Goal: Transaction & Acquisition: Book appointment/travel/reservation

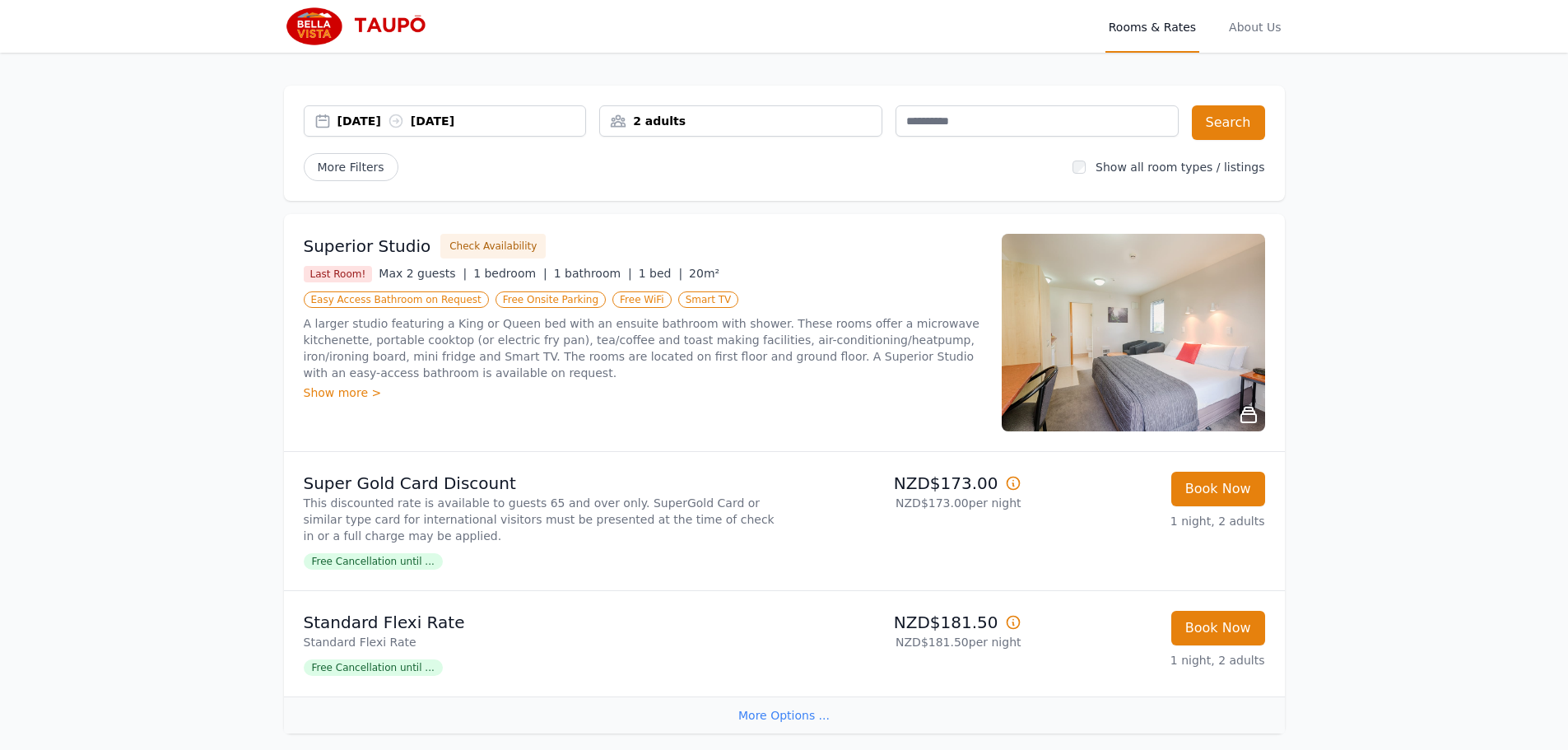
click at [511, 123] on div "[DATE] [DATE]" at bounding box center [461, 121] width 248 height 17
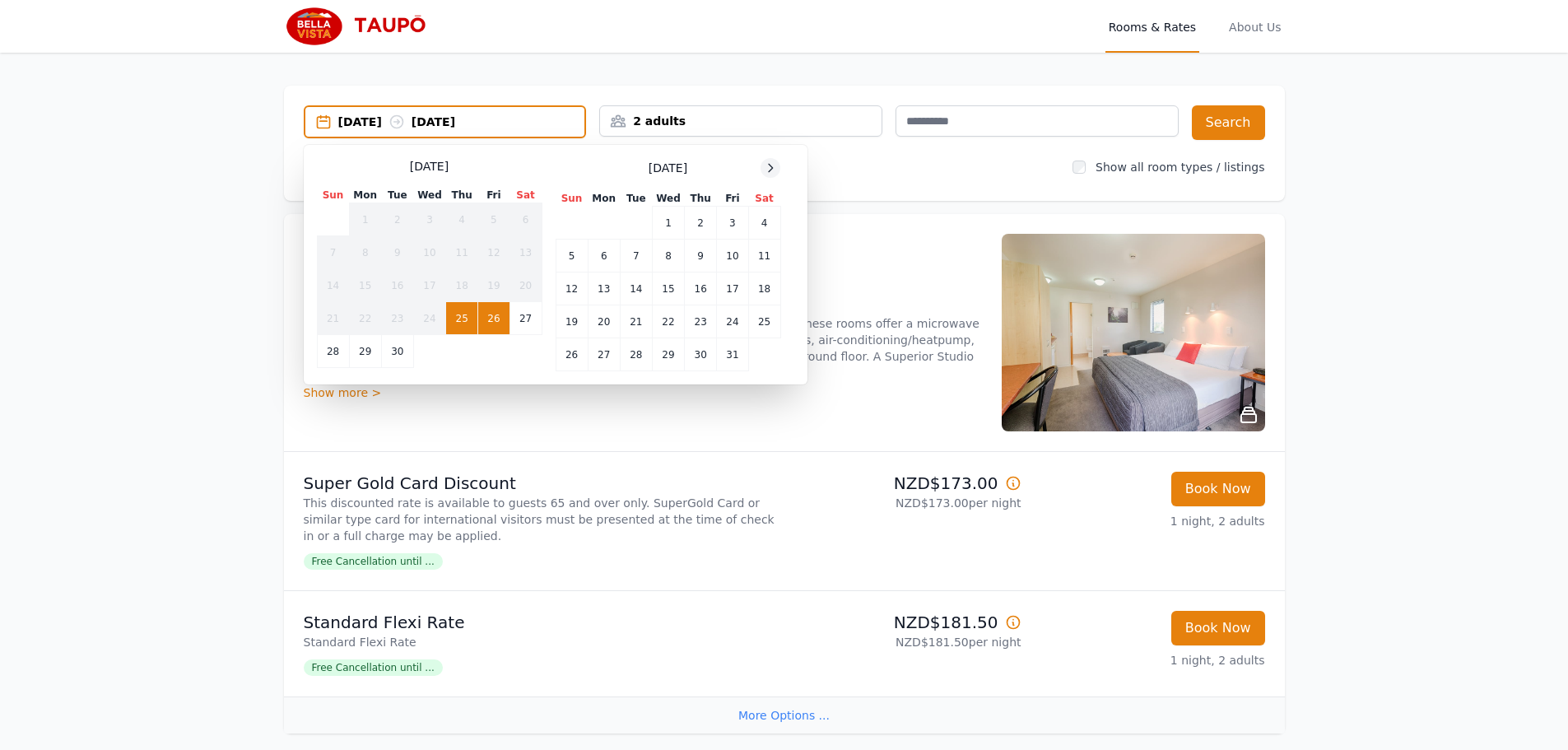
click at [769, 165] on icon at bounding box center [770, 168] width 13 height 13
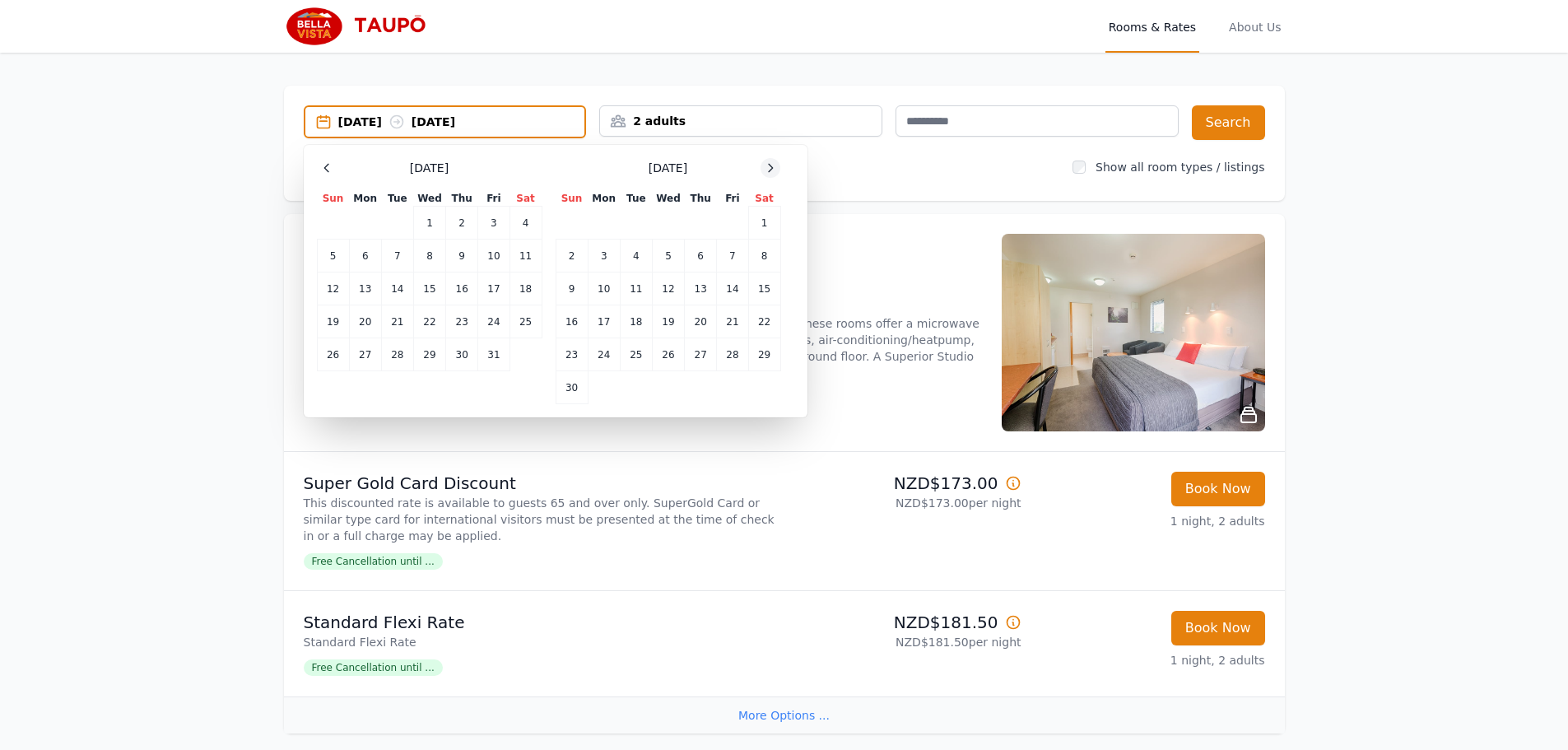
click at [769, 165] on icon at bounding box center [770, 168] width 13 height 13
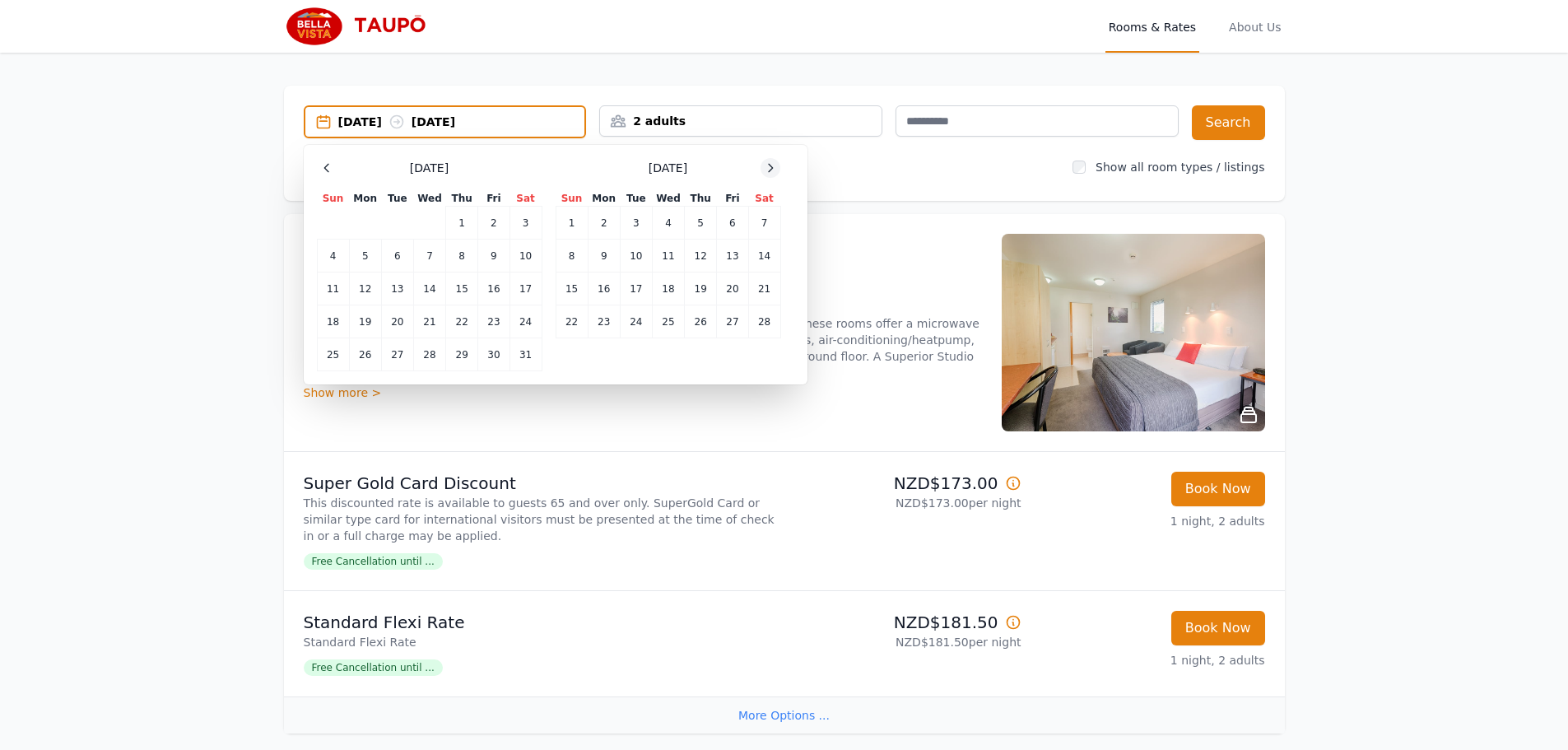
click at [769, 165] on icon at bounding box center [770, 168] width 13 height 13
click at [672, 217] on td "4" at bounding box center [668, 223] width 32 height 33
click at [569, 253] on td "8" at bounding box center [571, 256] width 32 height 33
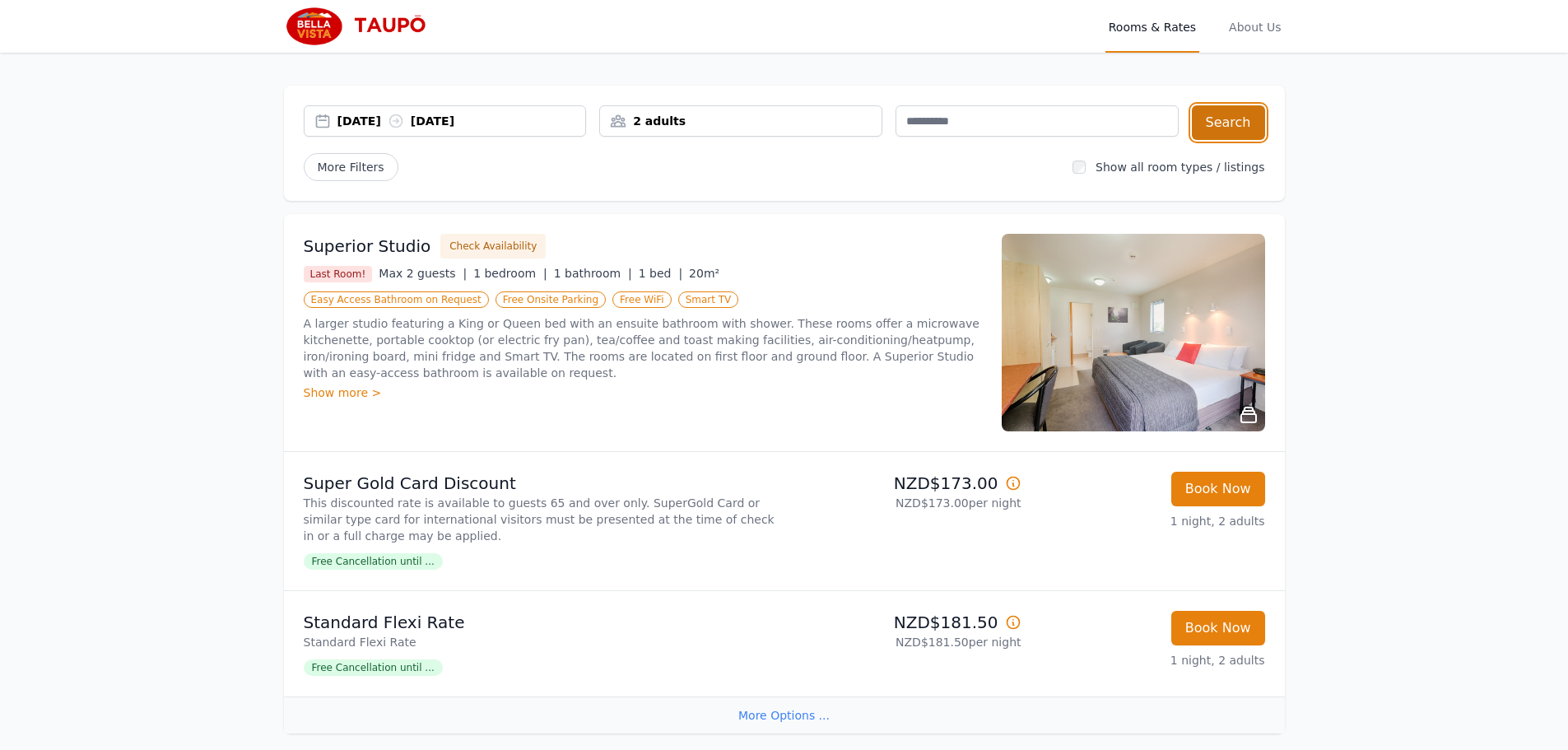
click at [1231, 120] on button "Search" at bounding box center [1229, 123] width 73 height 35
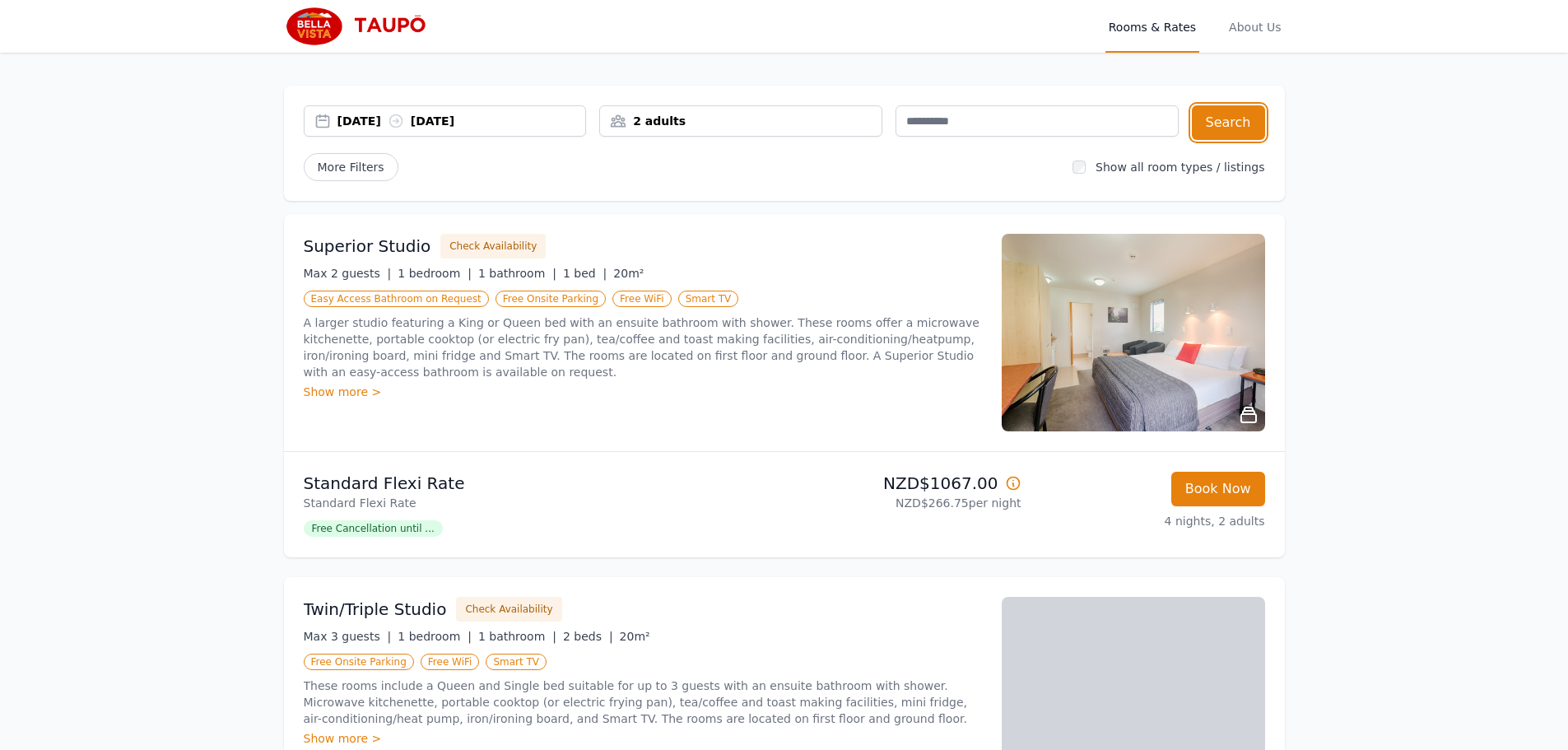
scroll to position [83, 0]
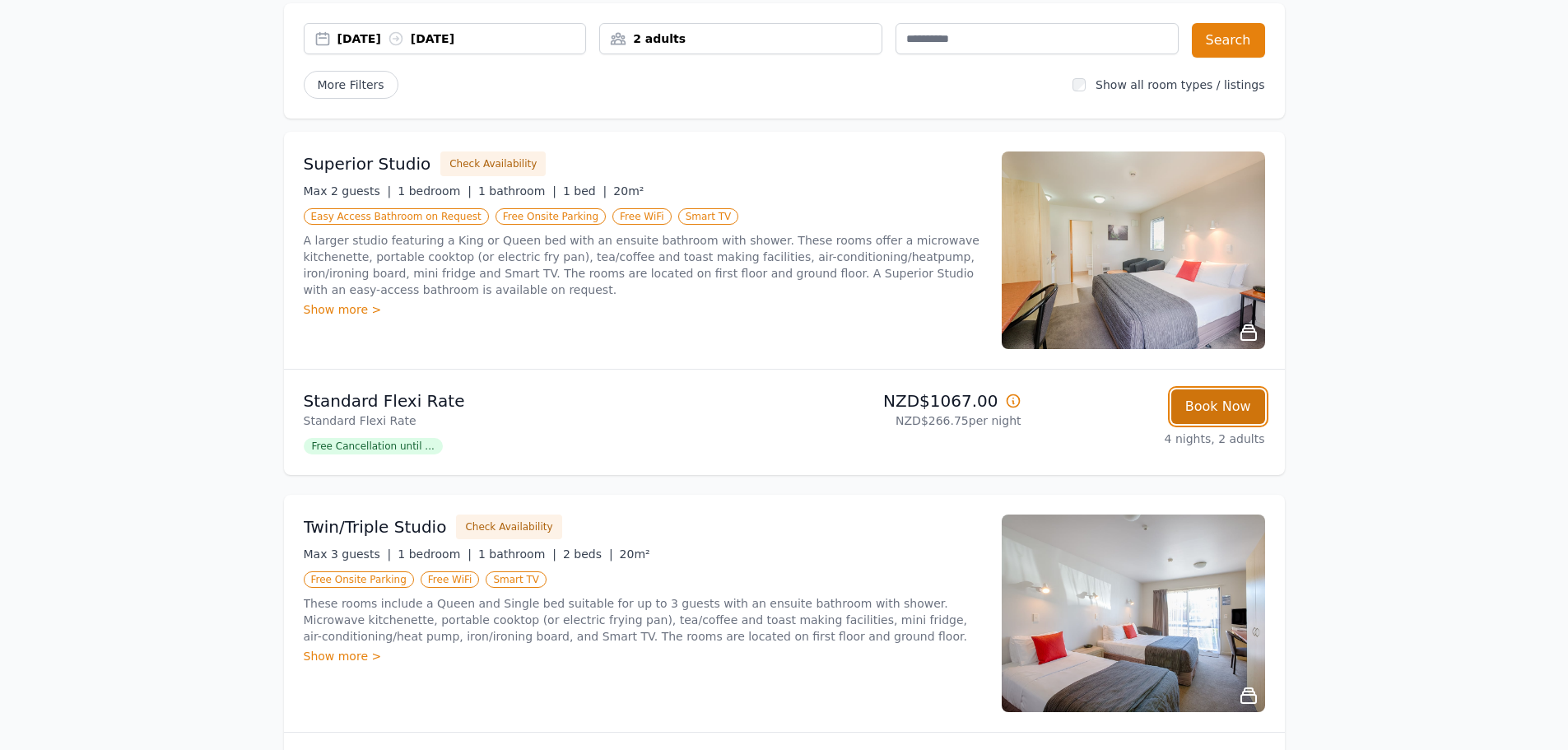
click at [1204, 402] on button "Book Now" at bounding box center [1218, 407] width 94 height 35
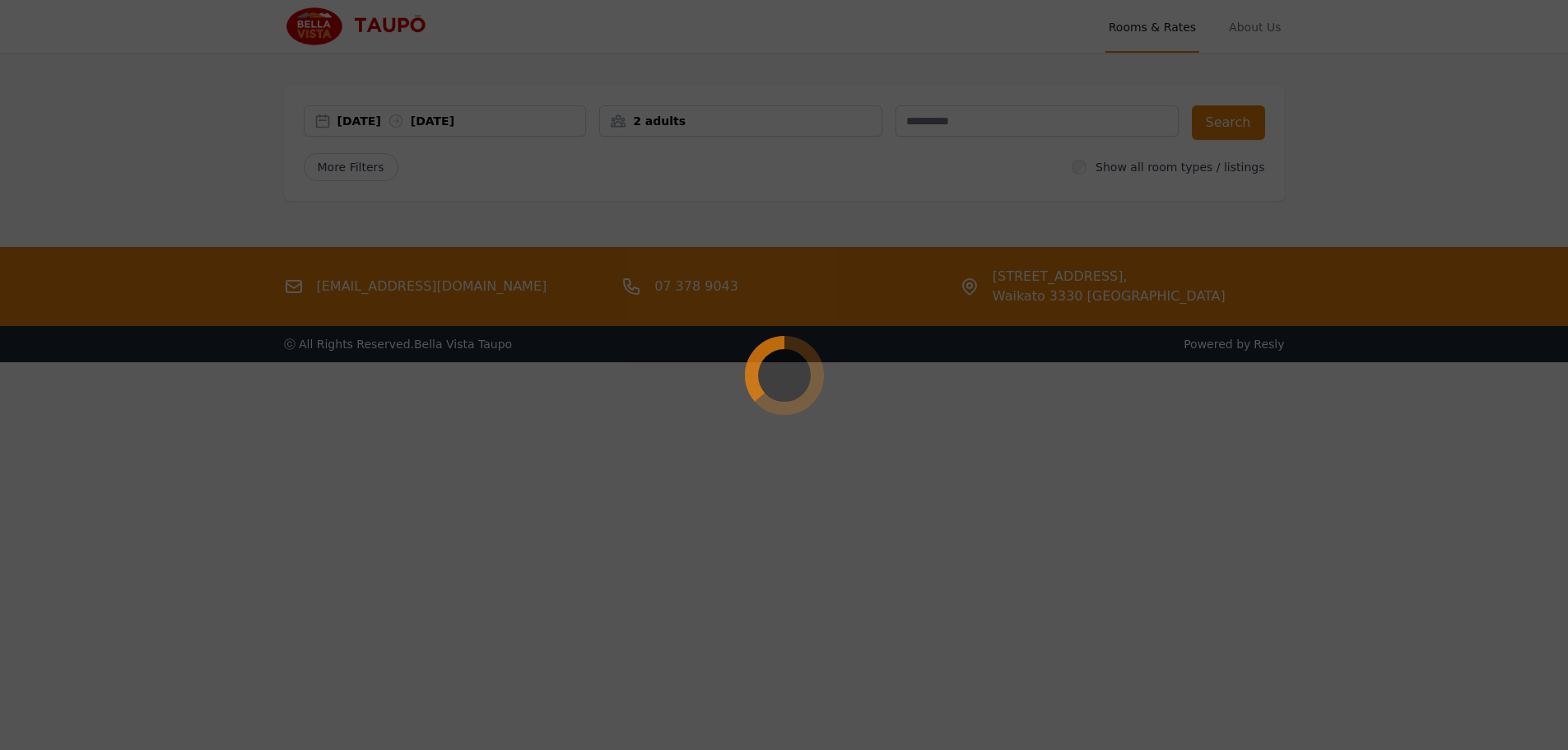
select select "**"
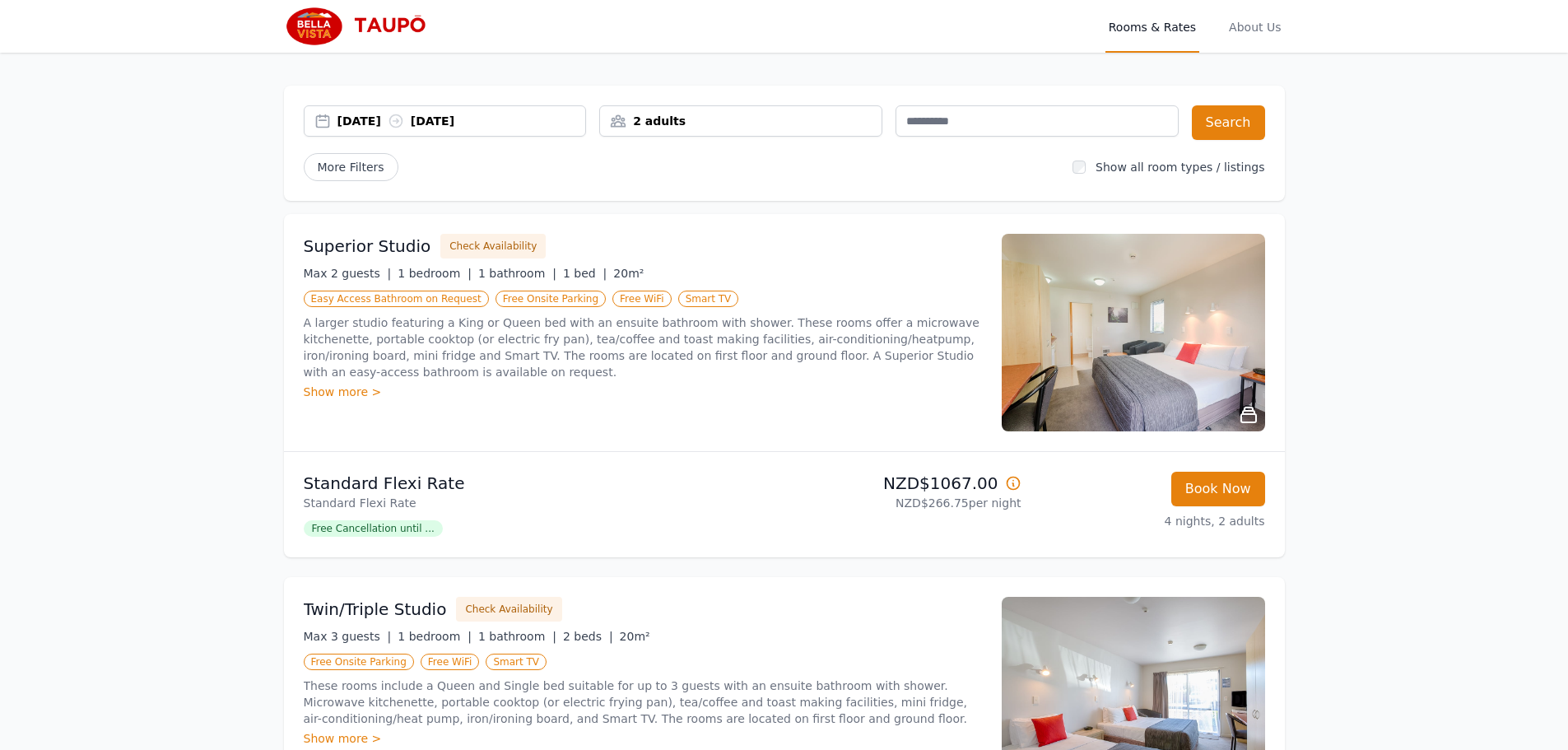
click at [537, 117] on div "[DATE] [DATE]" at bounding box center [461, 121] width 248 height 17
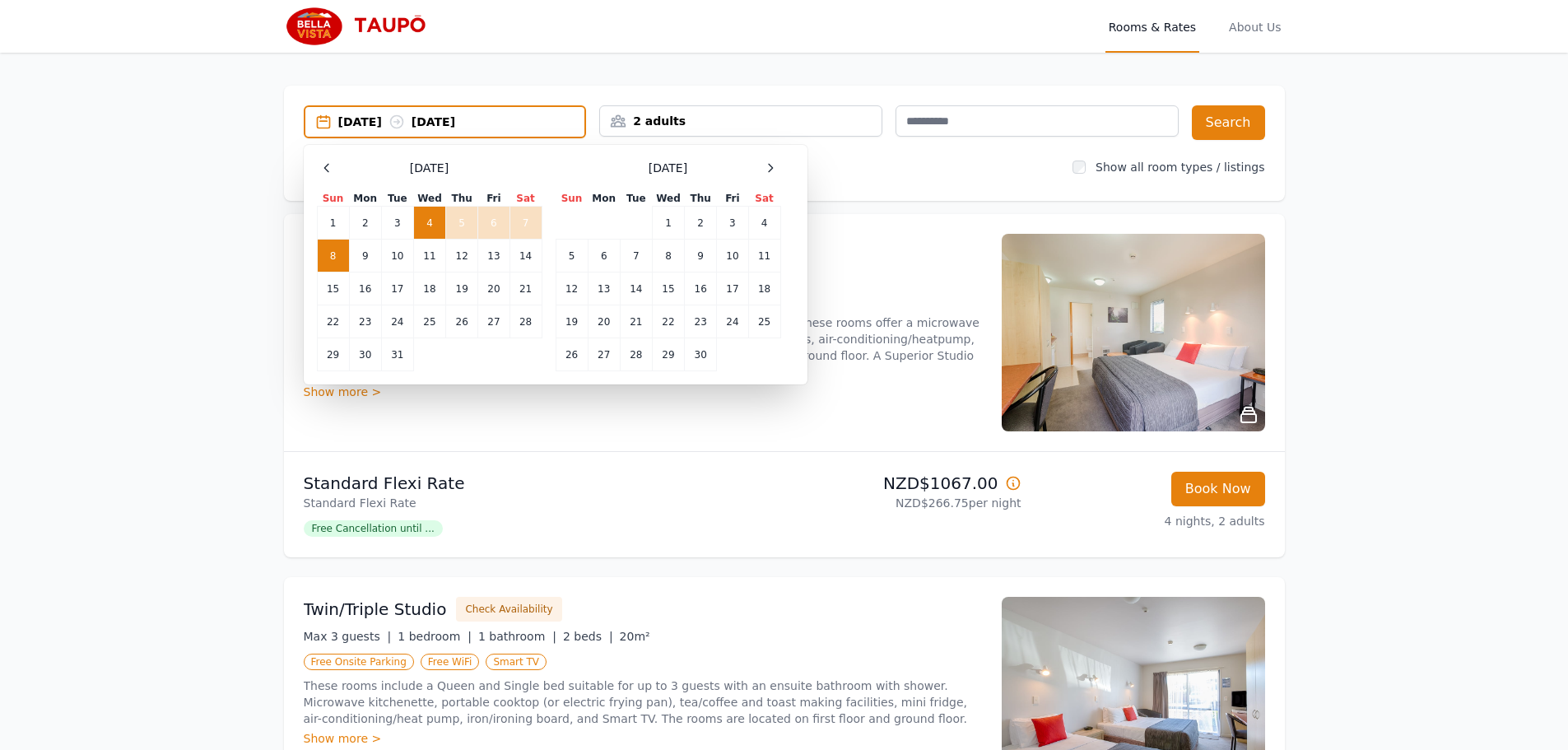
click at [331, 259] on td "8" at bounding box center [333, 256] width 32 height 33
click at [357, 253] on td "9" at bounding box center [365, 256] width 32 height 33
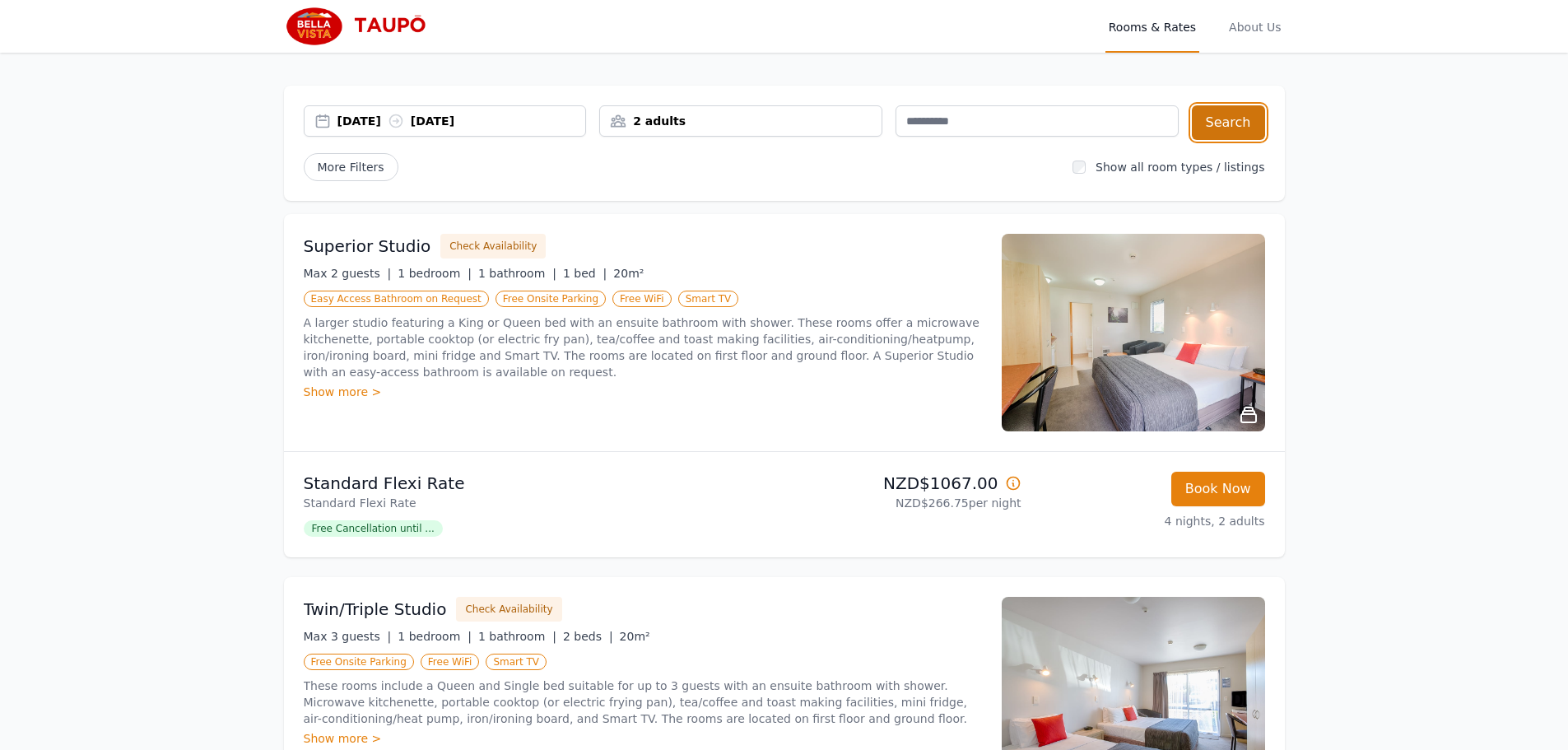
click at [1220, 129] on button "Search" at bounding box center [1229, 123] width 73 height 35
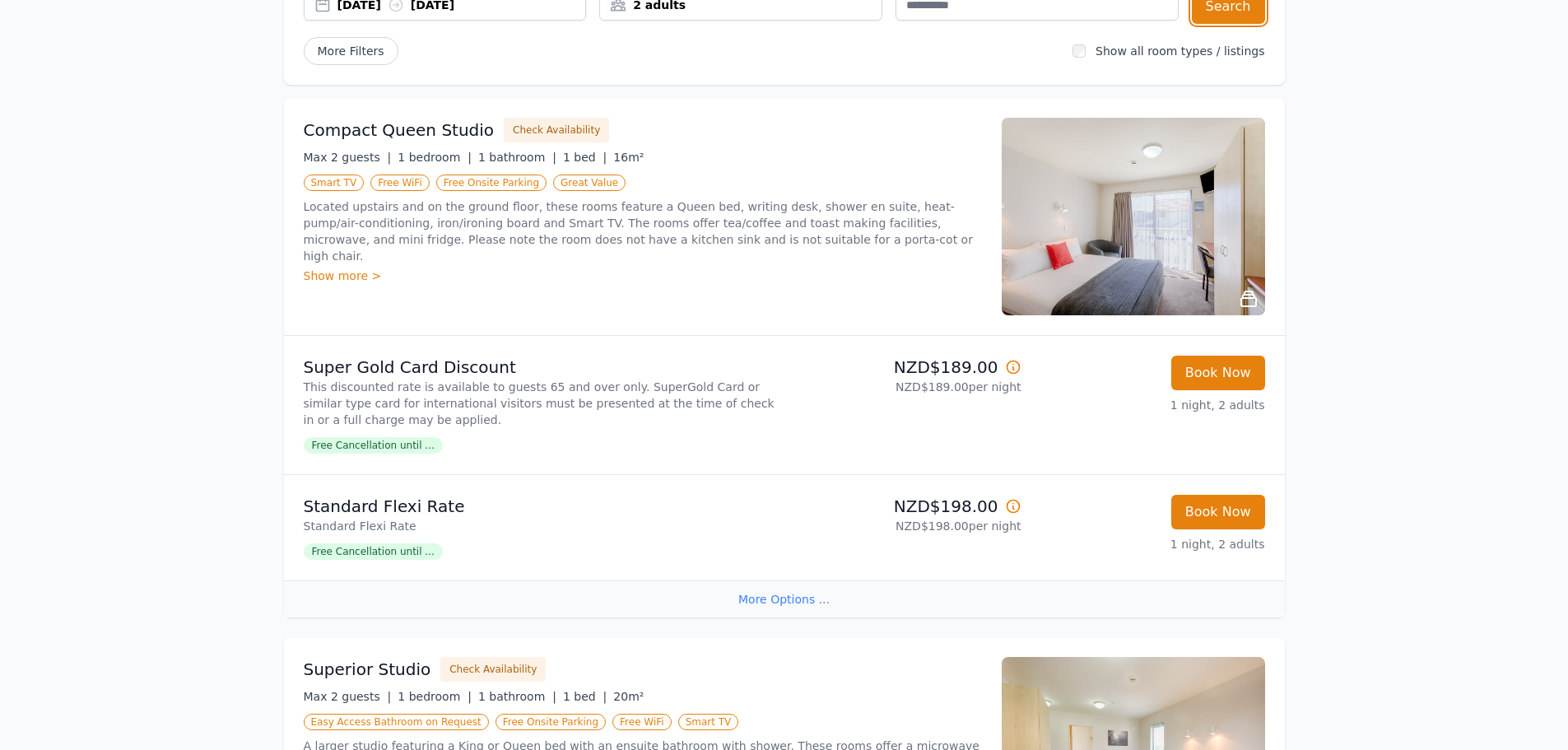
scroll to position [247, 0]
